Goal: Find specific page/section: Find specific page/section

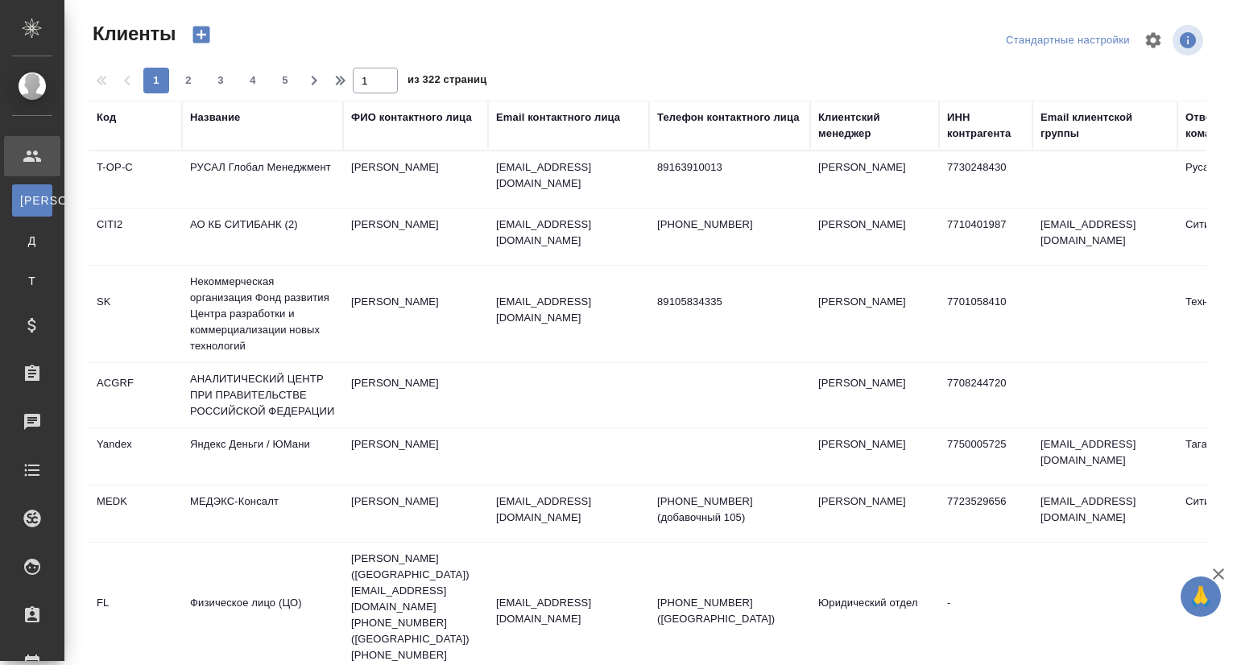
select select "RU"
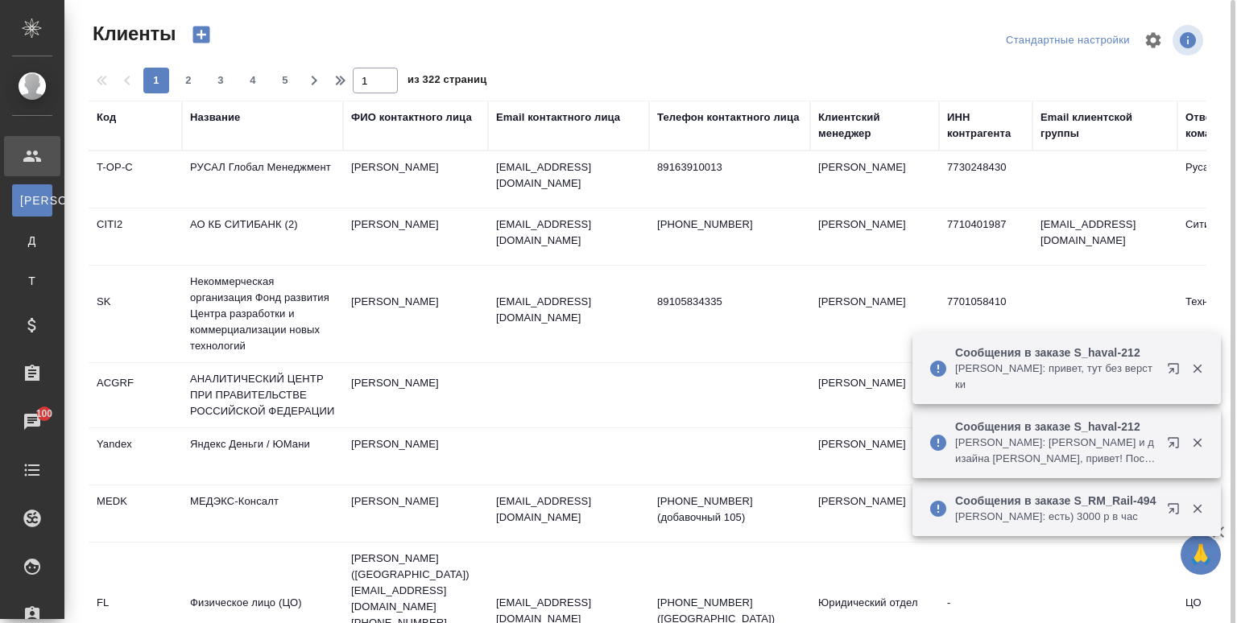
click at [221, 123] on div "Название" at bounding box center [215, 118] width 50 height 16
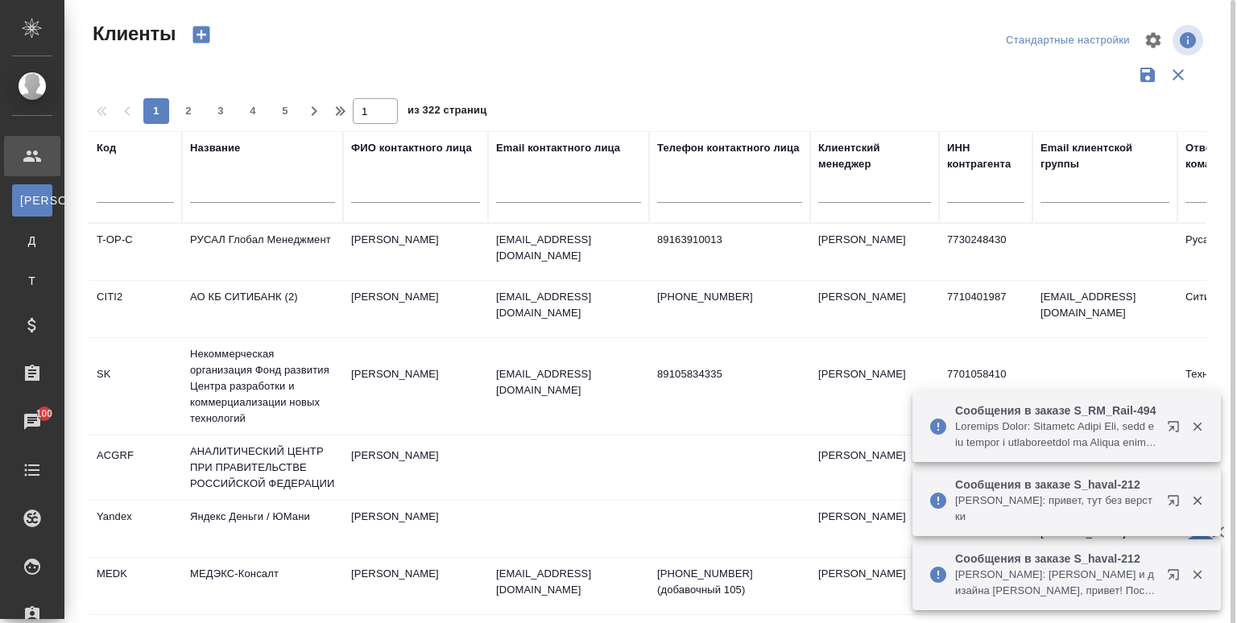
click at [212, 183] on input "text" at bounding box center [262, 193] width 145 height 20
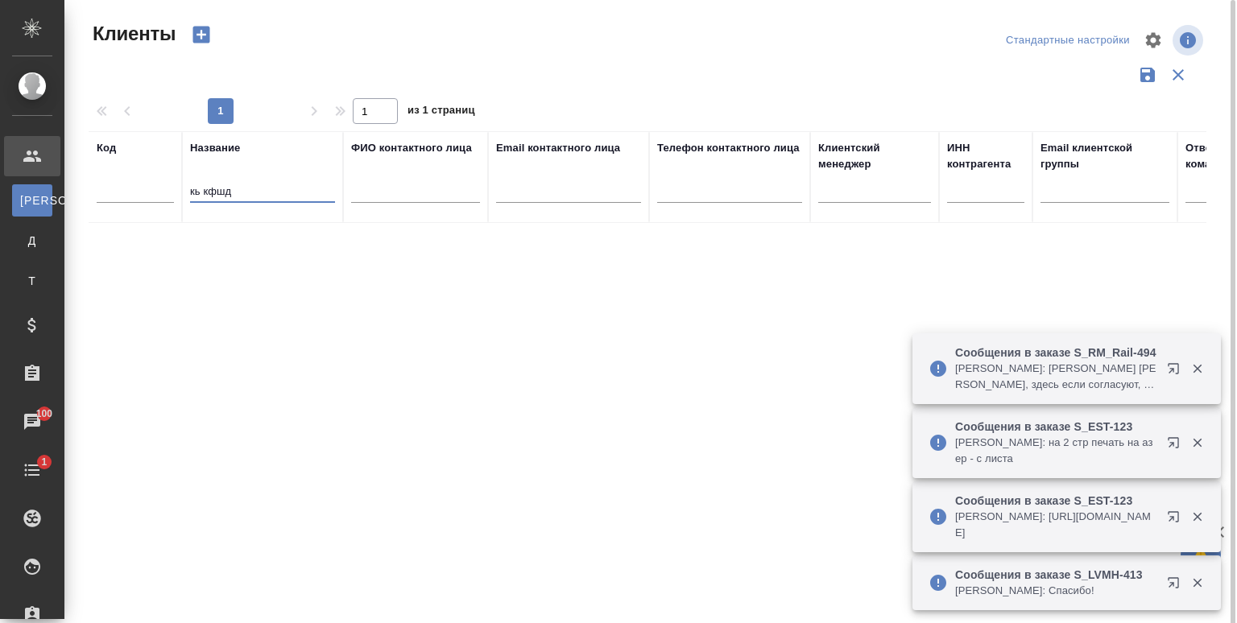
drag, startPoint x: 232, startPoint y: 192, endPoint x: 122, endPoint y: 209, distance: 110.8
click at [122, 209] on tr "Код Название кь кфшд ФИО контактного лица Email контактного лица Телефон контак…" at bounding box center [698, 177] width 1218 height 92
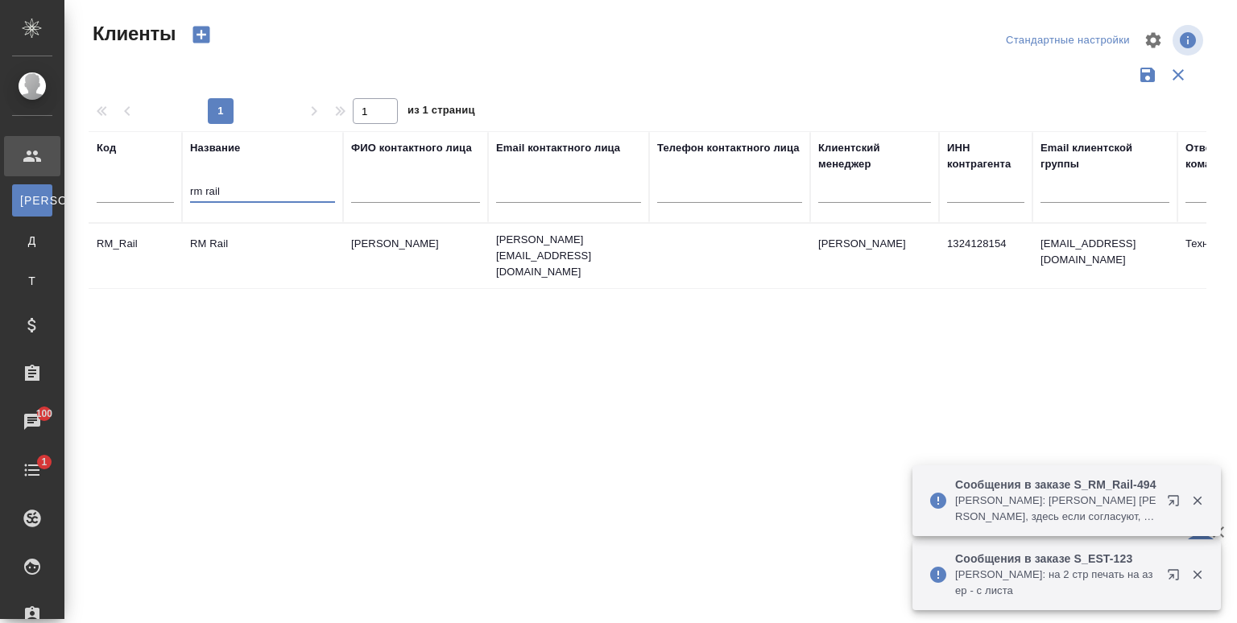
type input "rm rail"
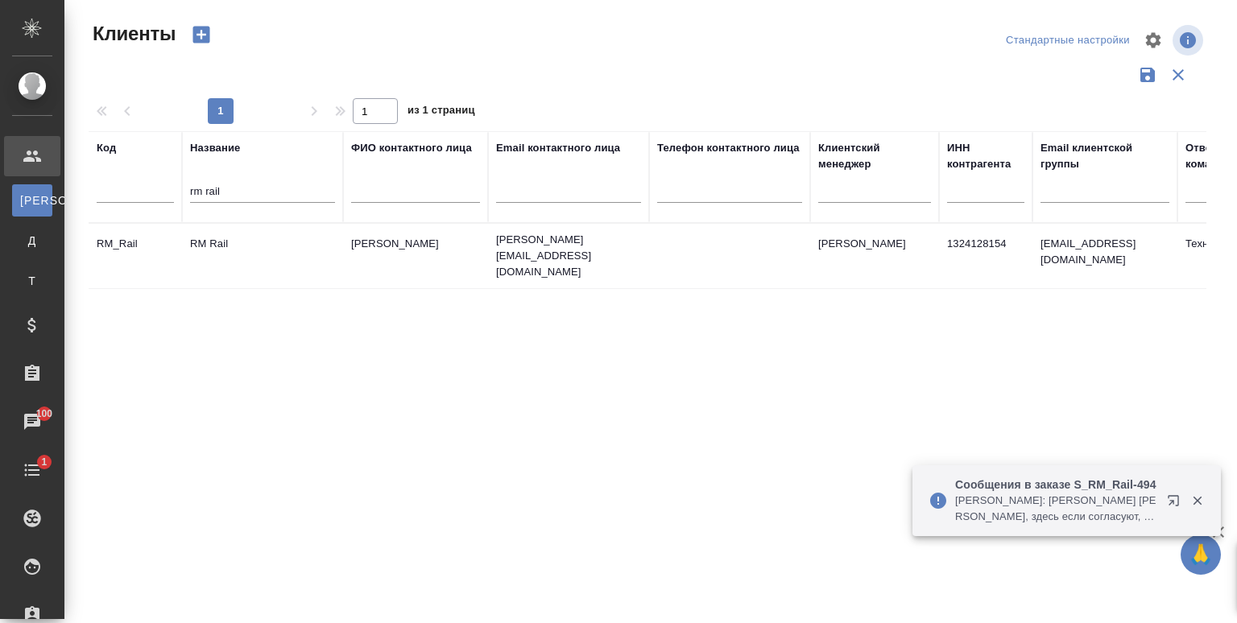
click at [242, 252] on td "RM Rail" at bounding box center [262, 256] width 161 height 56
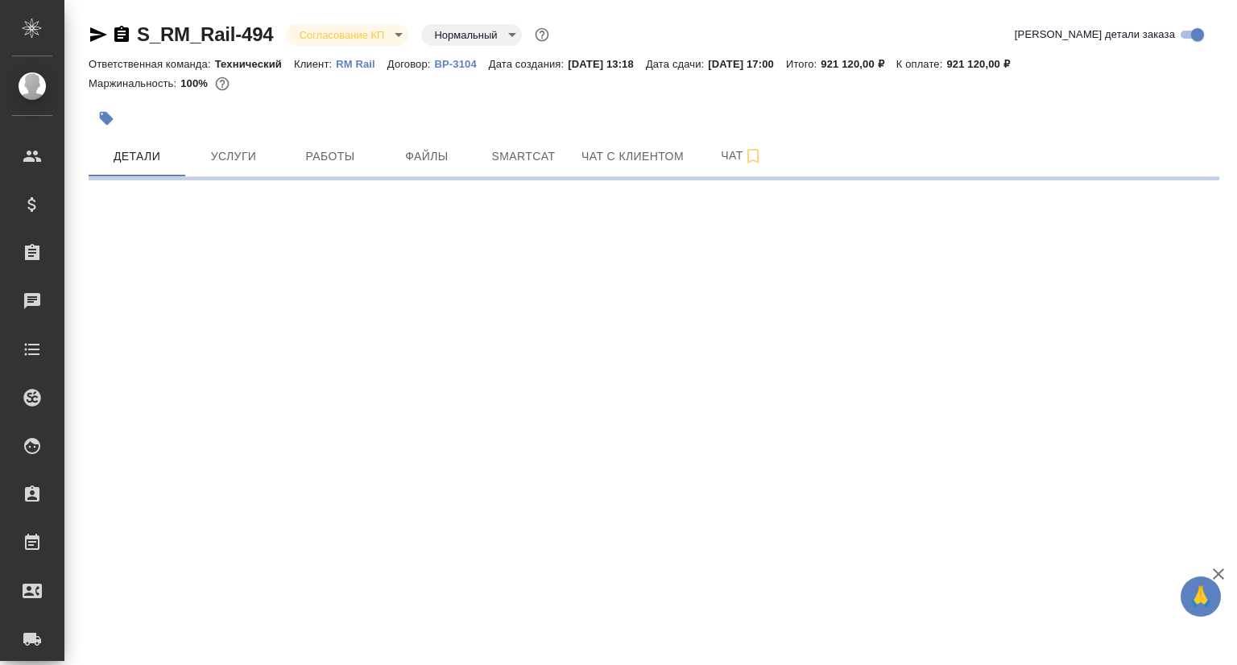
select select "RU"
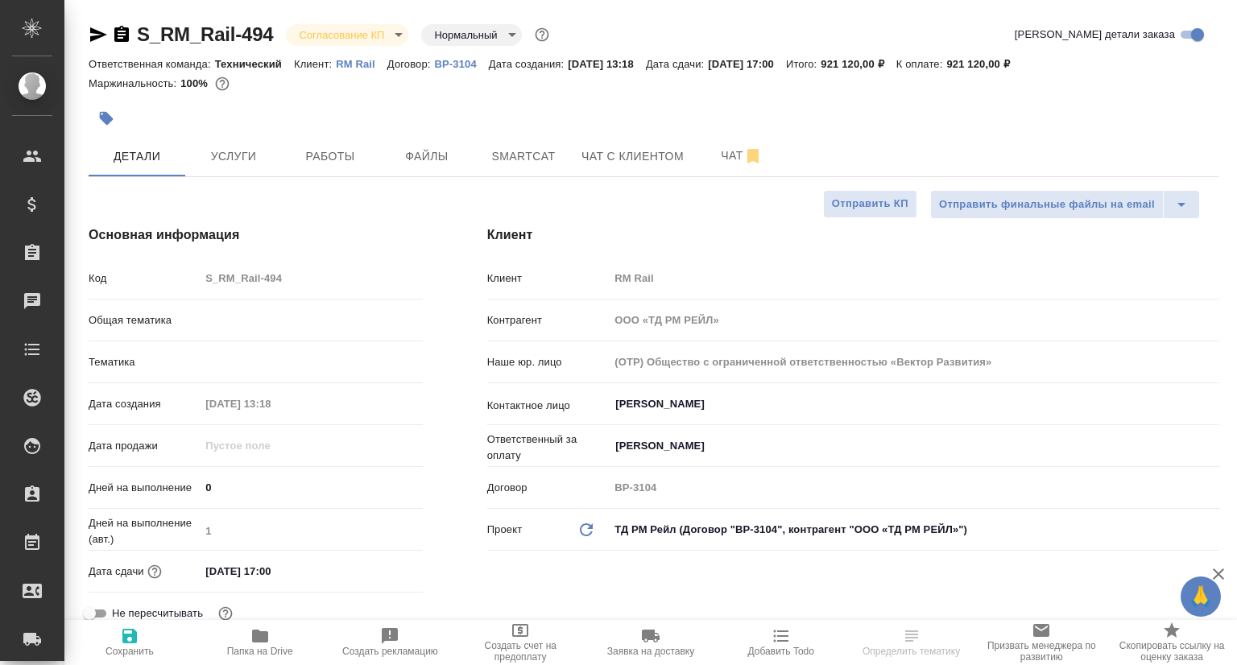
type textarea "x"
type input "[PERSON_NAME]"
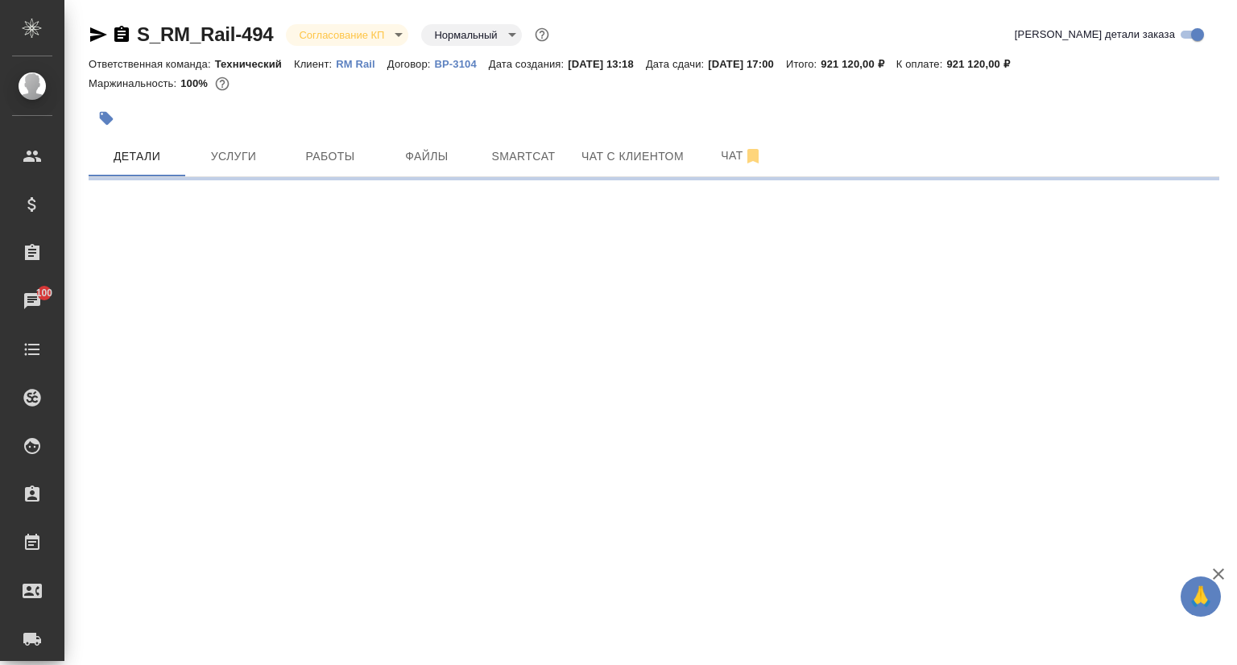
select select "RU"
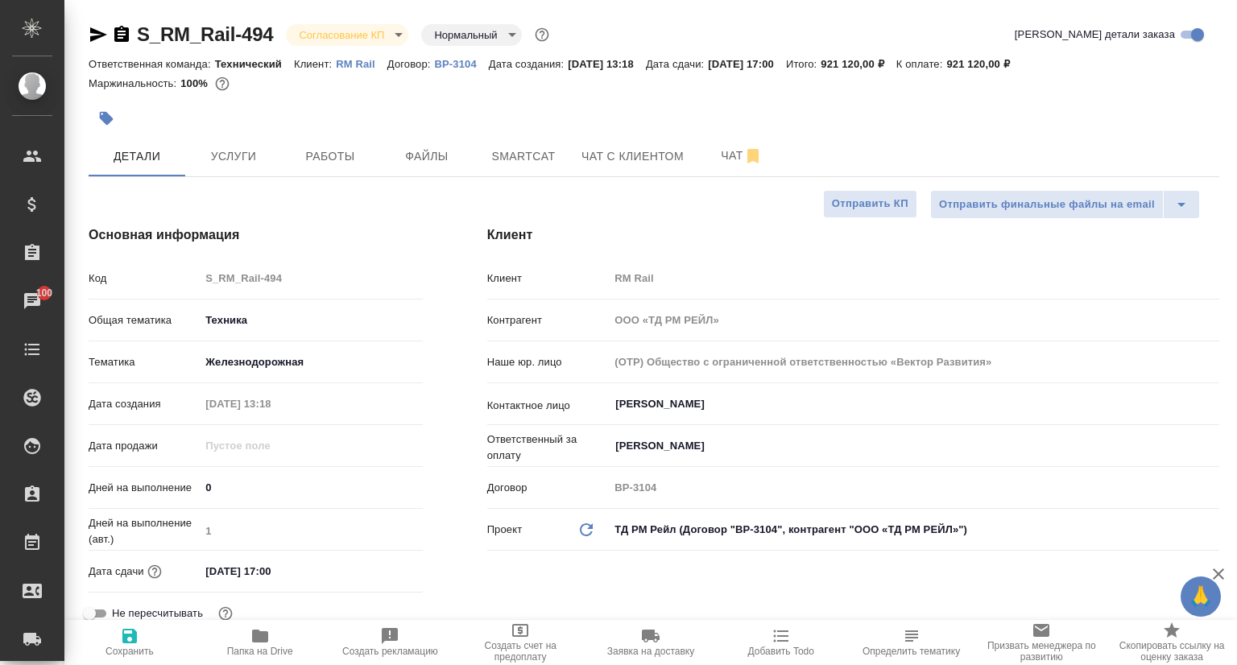
type textarea "x"
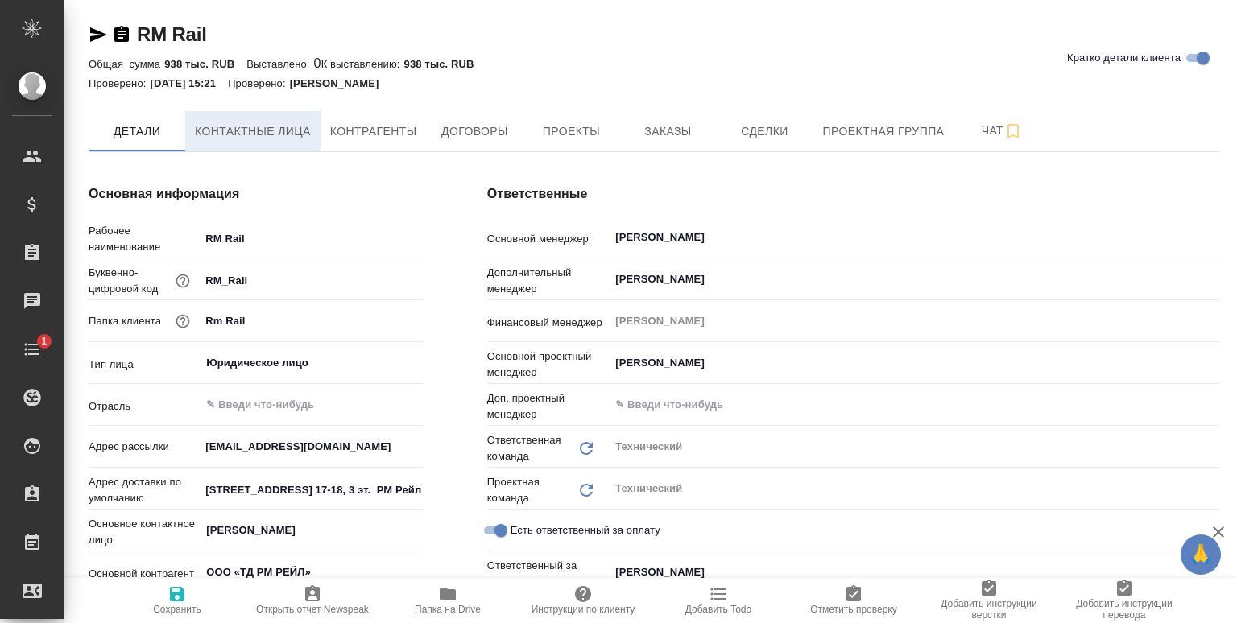
click at [255, 131] on span "Контактные лица" at bounding box center [253, 132] width 116 height 20
type textarea "x"
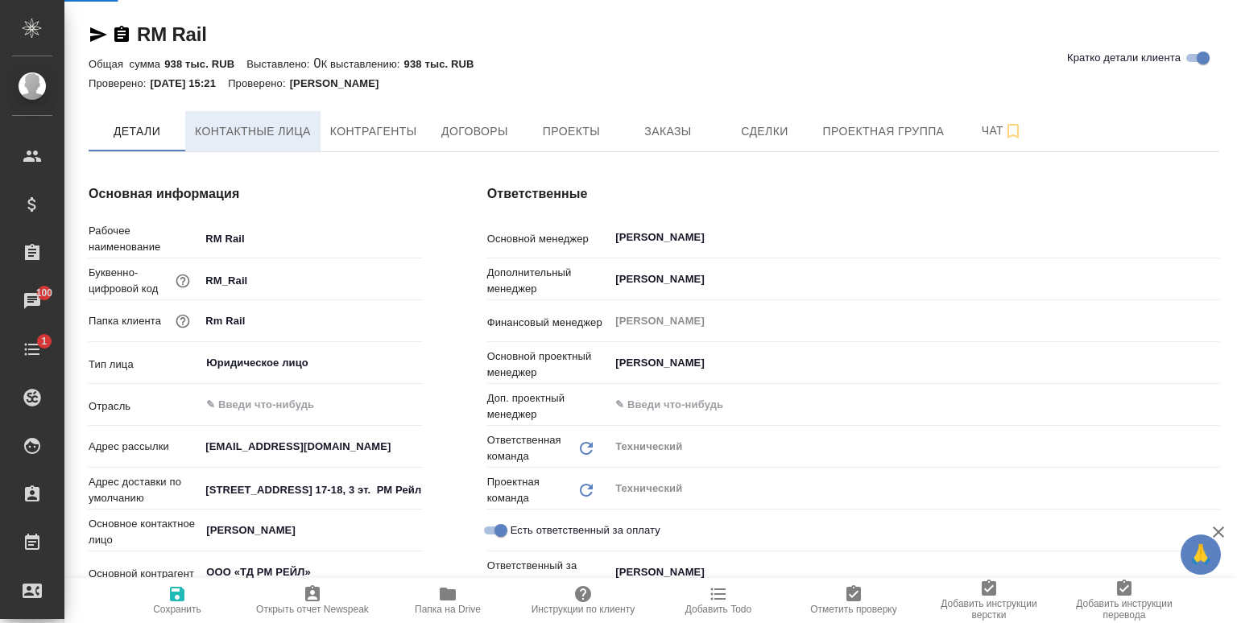
select select "RU"
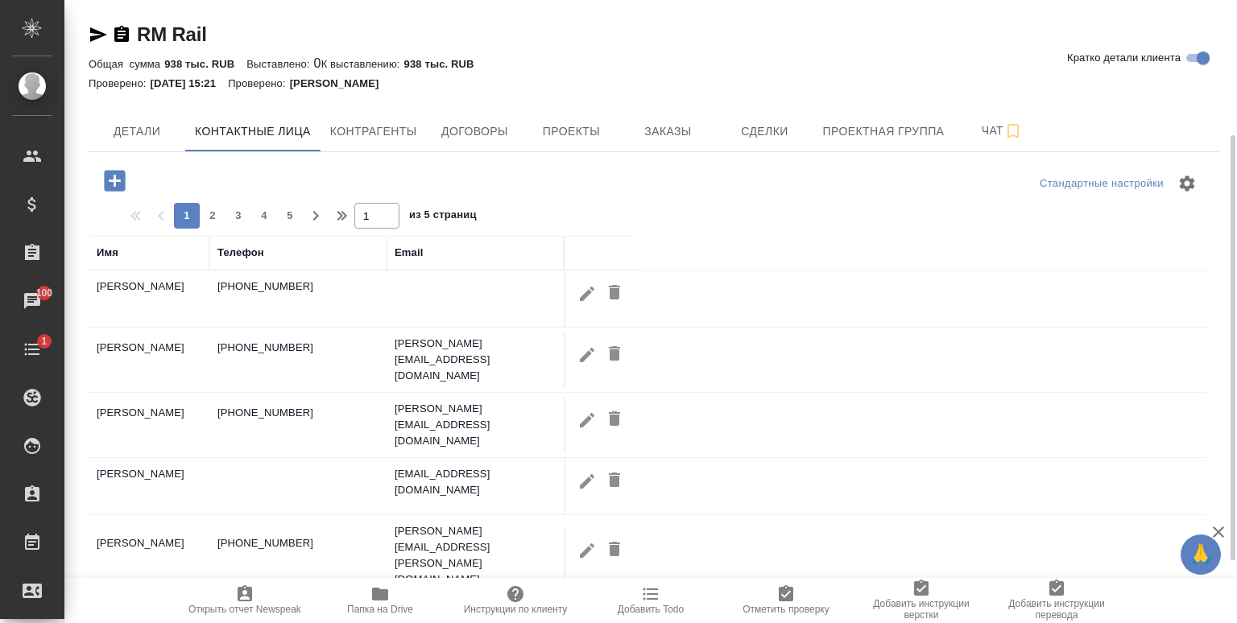
scroll to position [161, 0]
